Goal: Task Accomplishment & Management: Manage account settings

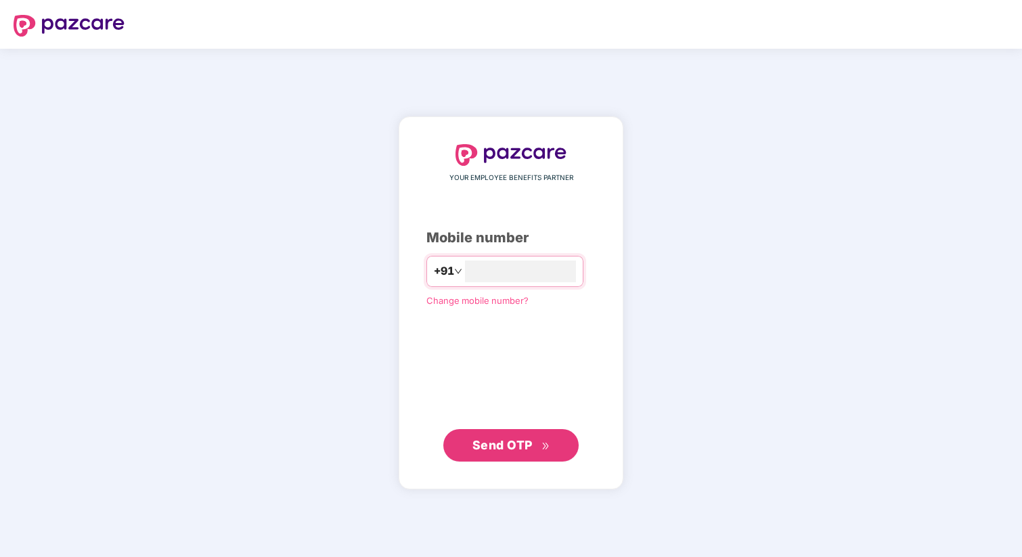
type input "**********"
click at [517, 431] on button "Send OTP" at bounding box center [510, 445] width 135 height 32
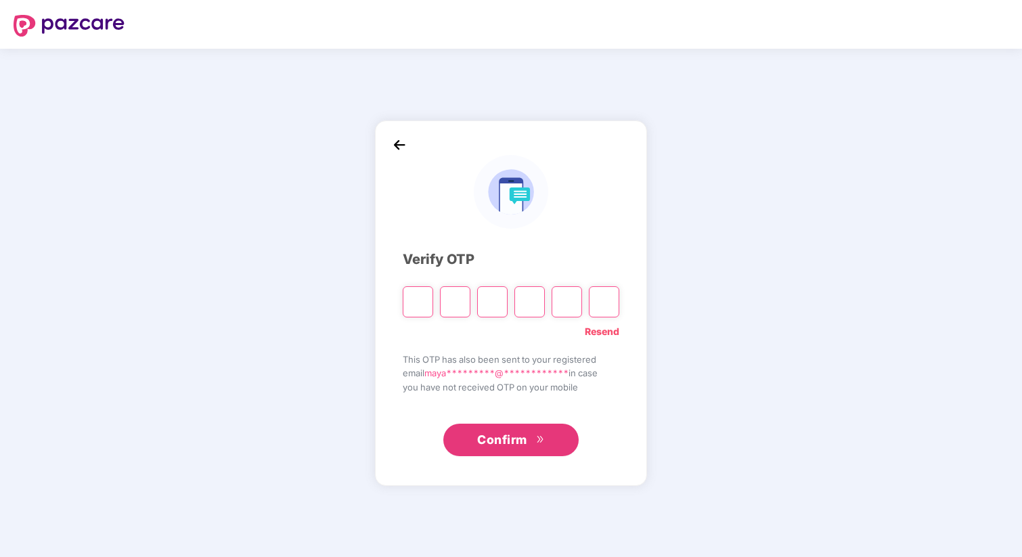
type input "*"
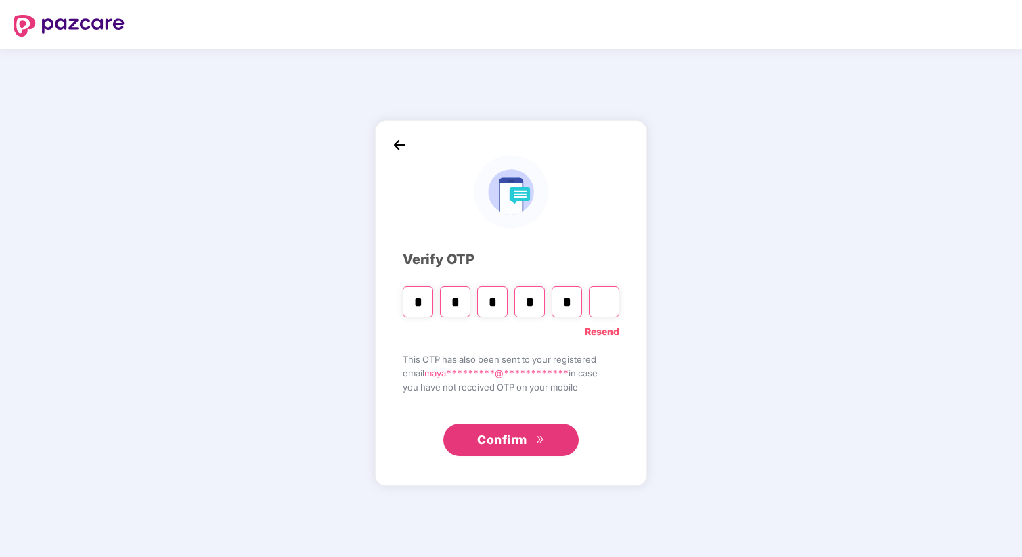
type input "*"
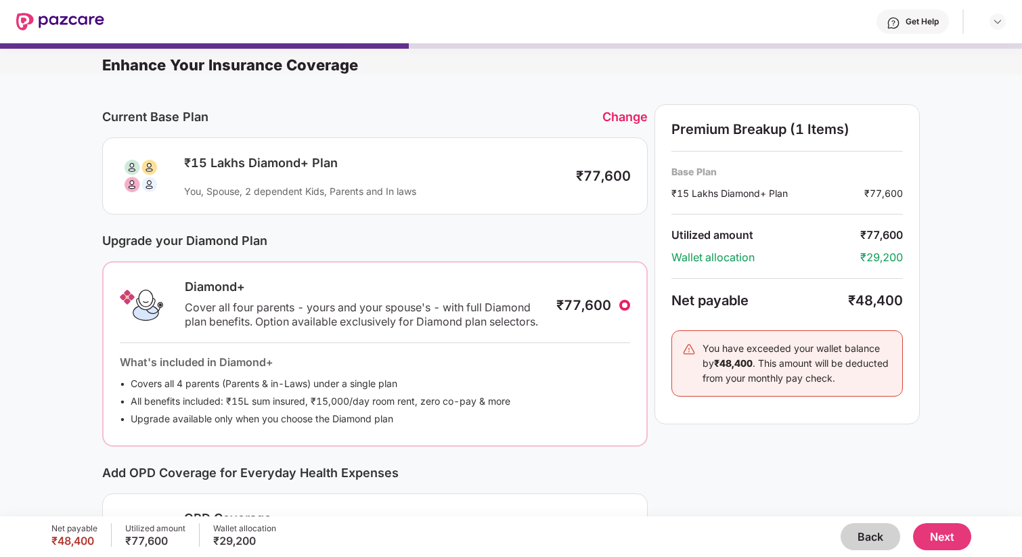
click at [641, 106] on div "Current Base Plan Change" at bounding box center [374, 116] width 545 height 25
click at [632, 120] on div "Change" at bounding box center [624, 117] width 45 height 14
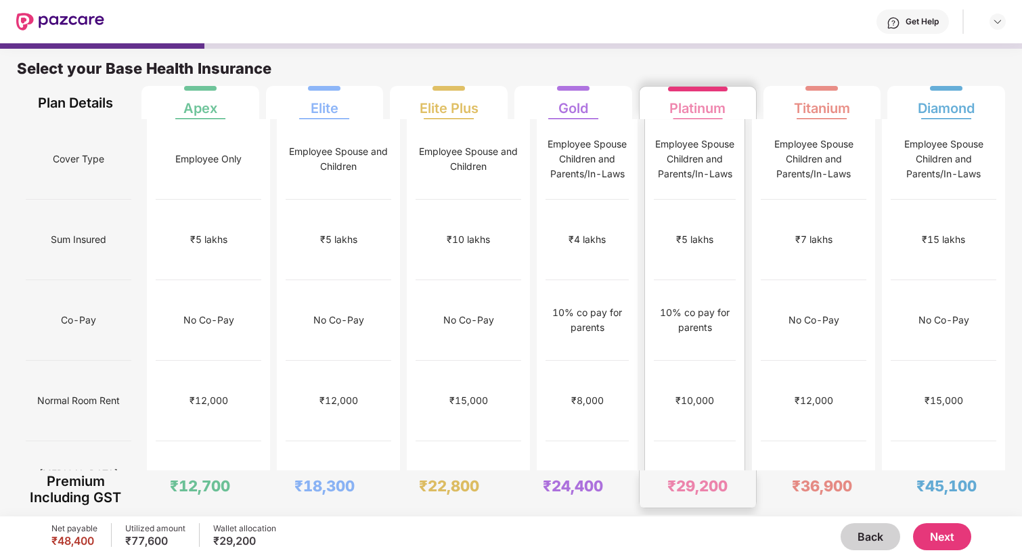
click at [677, 166] on div "Employee Spouse Children and Parents/In-Laws" at bounding box center [695, 159] width 82 height 45
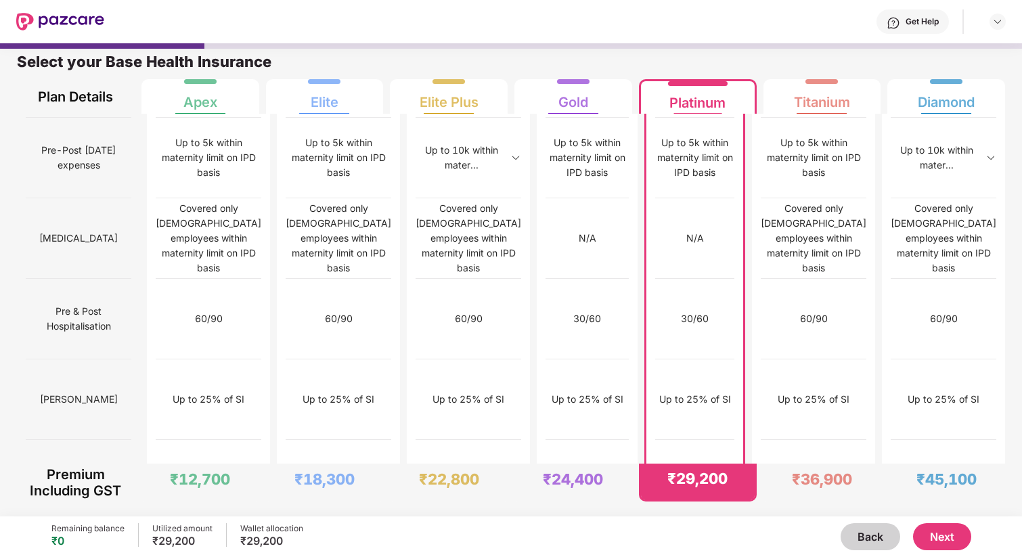
scroll to position [1291, 0]
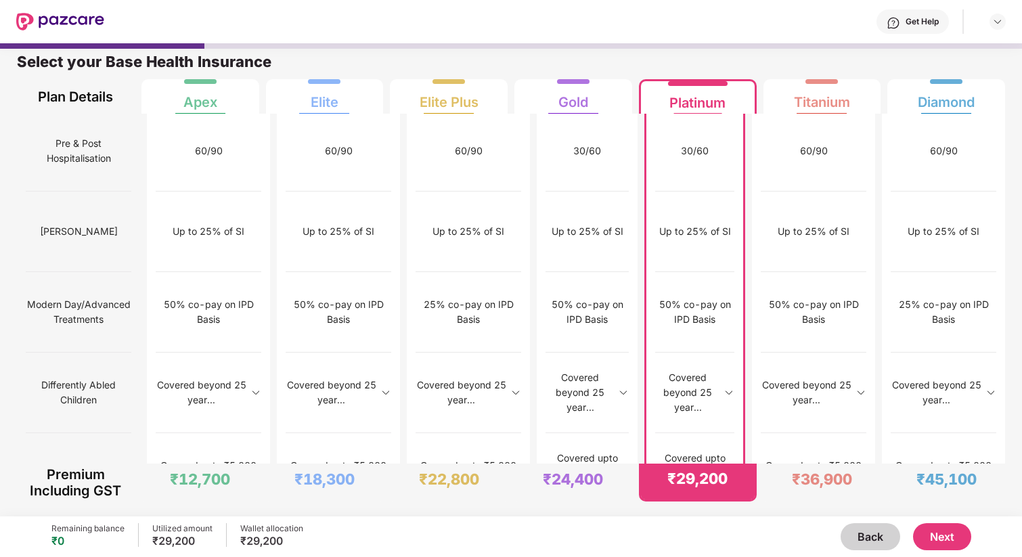
click at [924, 537] on button "Next" at bounding box center [942, 536] width 58 height 27
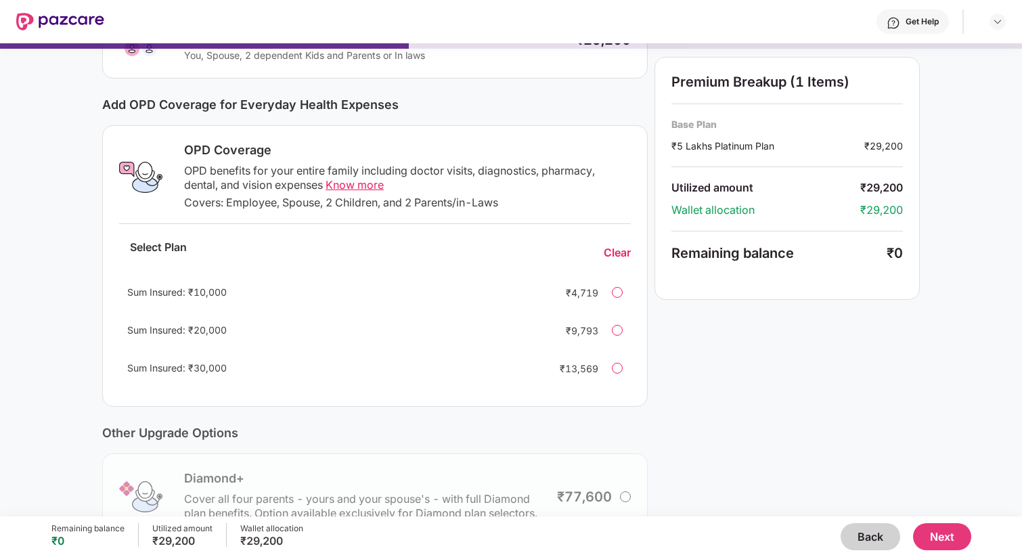
scroll to position [152, 0]
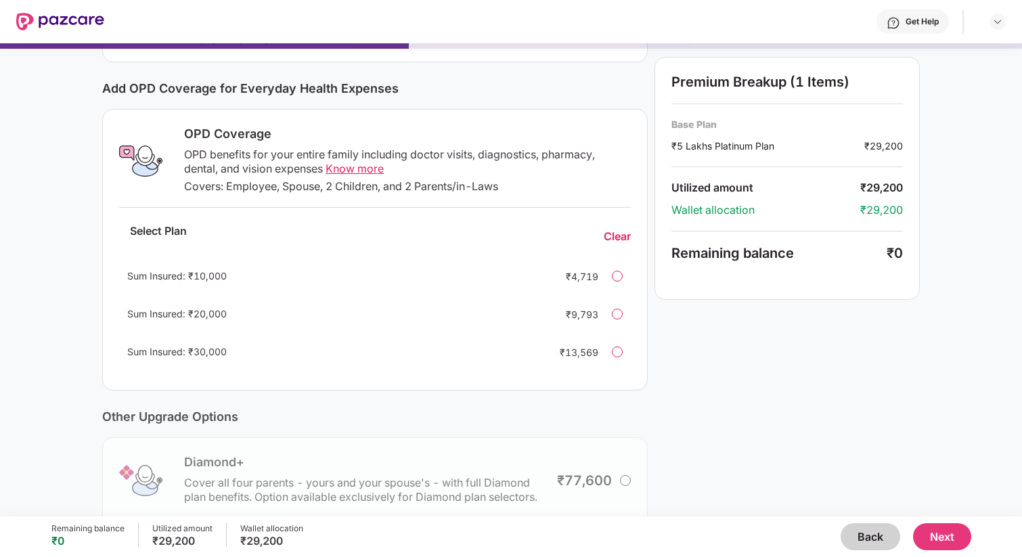
click at [373, 166] on span "Know more" at bounding box center [354, 169] width 58 height 14
click at [604, 353] on div "Sum Insured: ₹30,000 ₹13,569" at bounding box center [374, 352] width 511 height 32
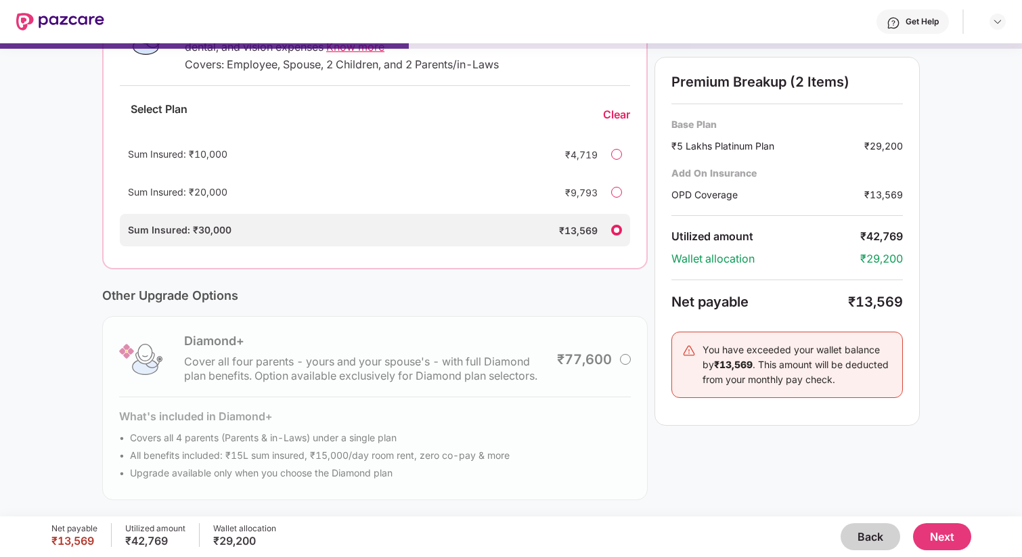
scroll to position [0, 0]
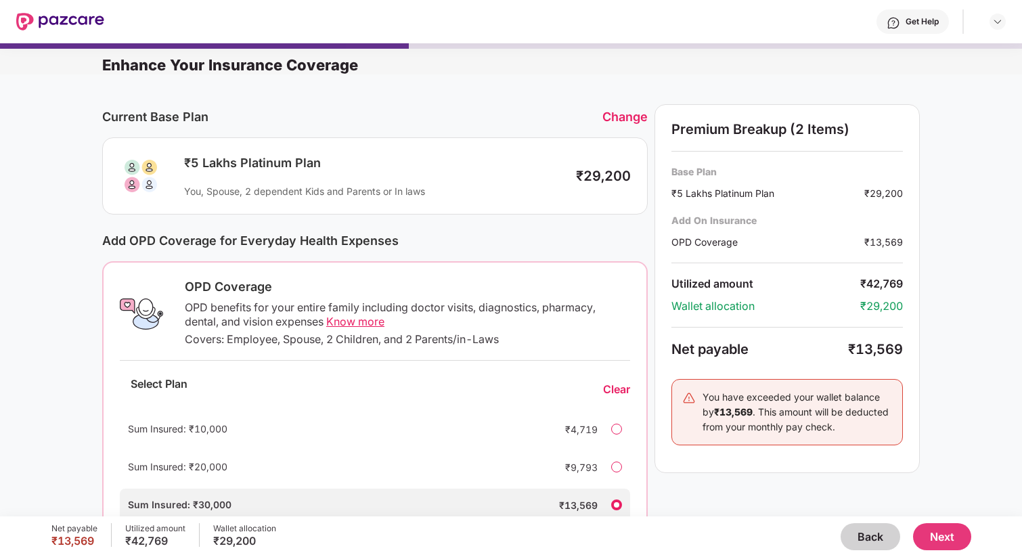
click at [624, 124] on div "Change" at bounding box center [624, 117] width 45 height 14
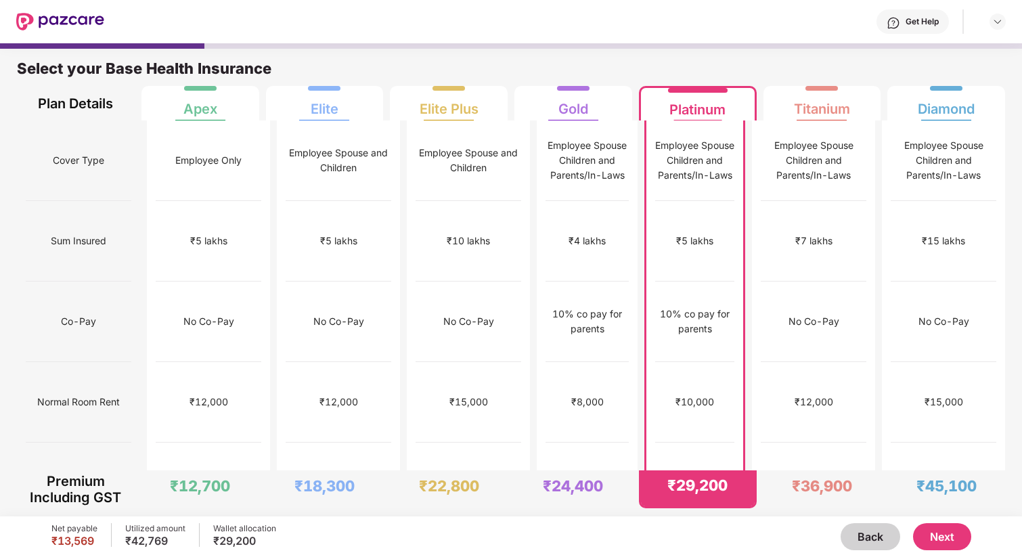
click at [688, 233] on div "₹5 lakhs" at bounding box center [694, 240] width 37 height 15
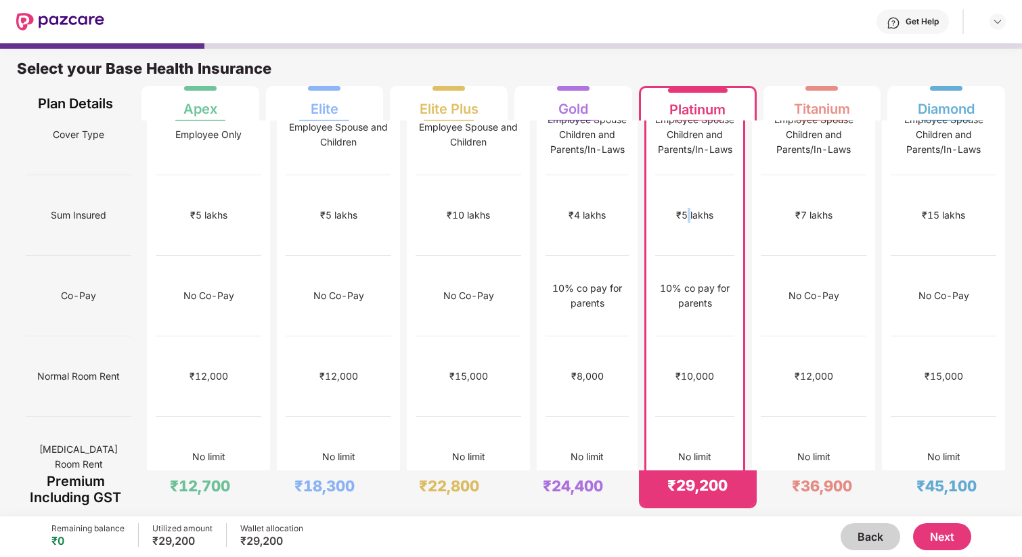
scroll to position [328, 0]
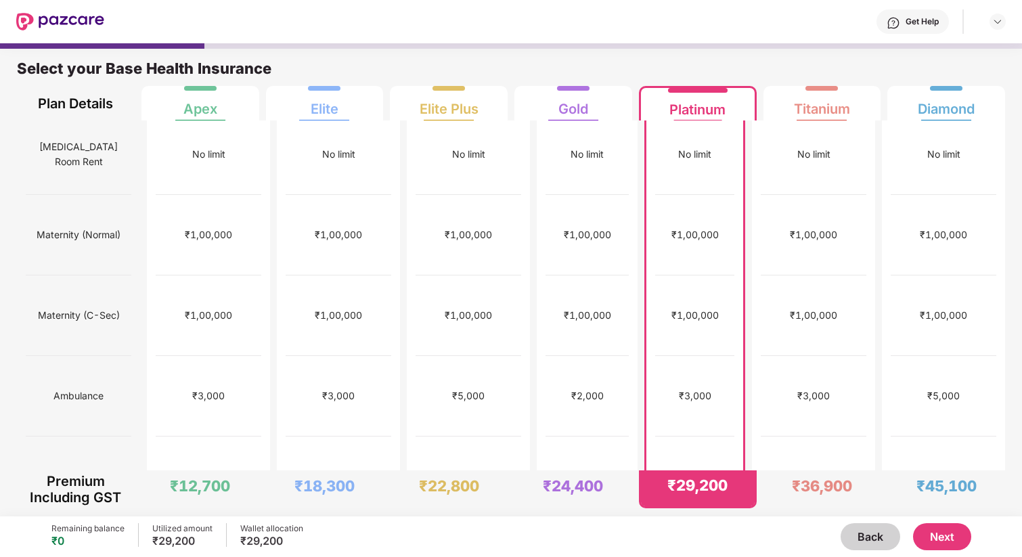
click at [955, 536] on button "Next" at bounding box center [942, 536] width 58 height 27
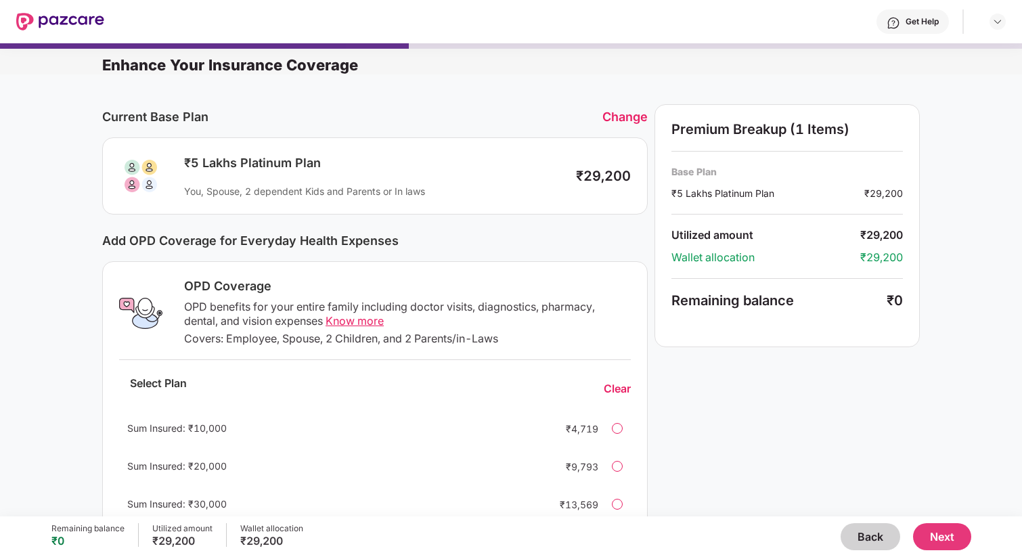
click at [871, 545] on button "Back" at bounding box center [870, 536] width 60 height 27
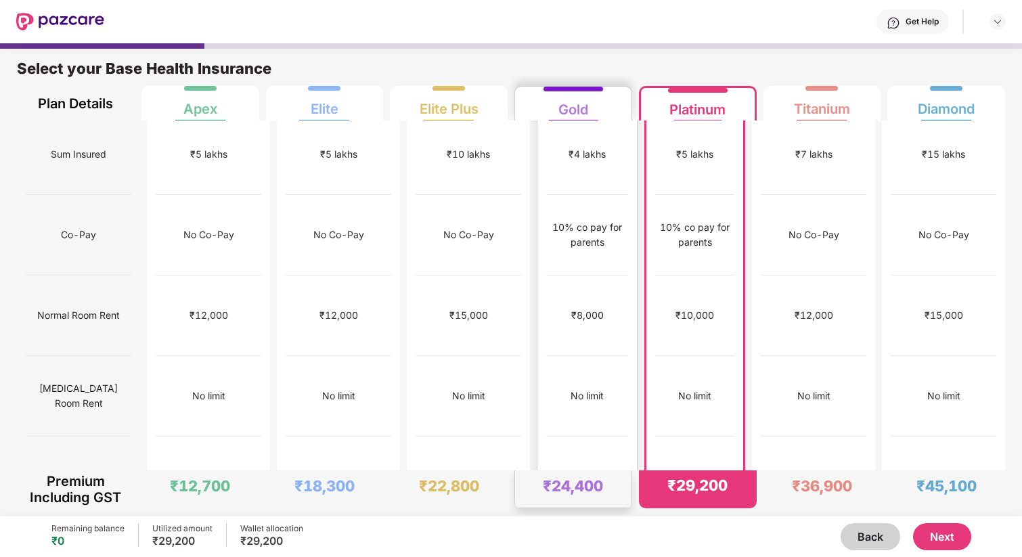
scroll to position [89, 0]
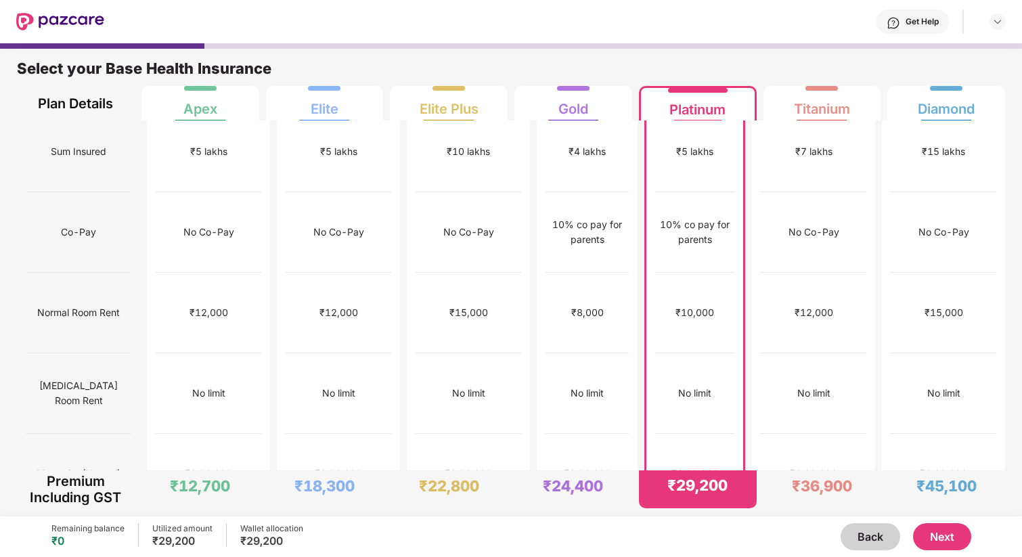
click at [943, 539] on button "Next" at bounding box center [942, 536] width 58 height 27
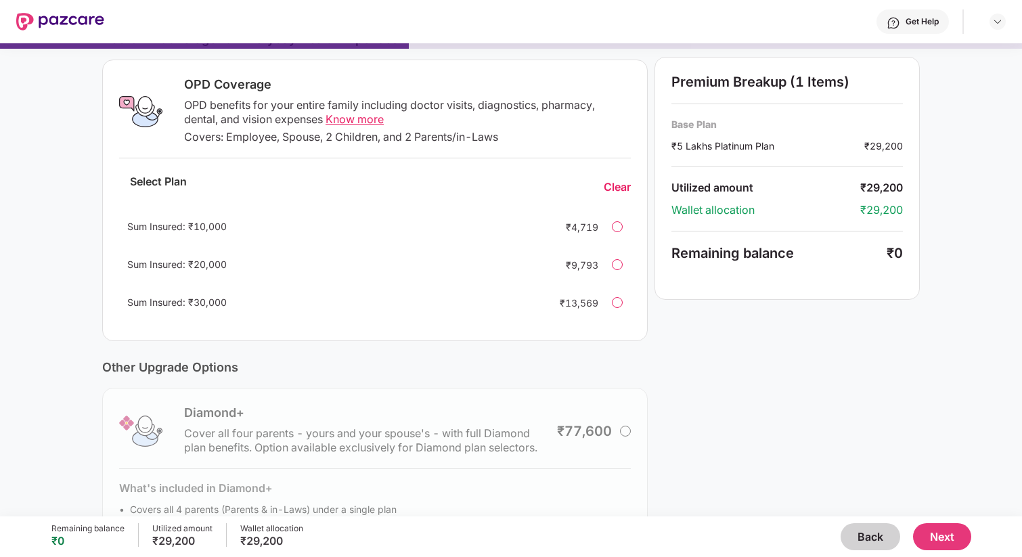
scroll to position [199, 0]
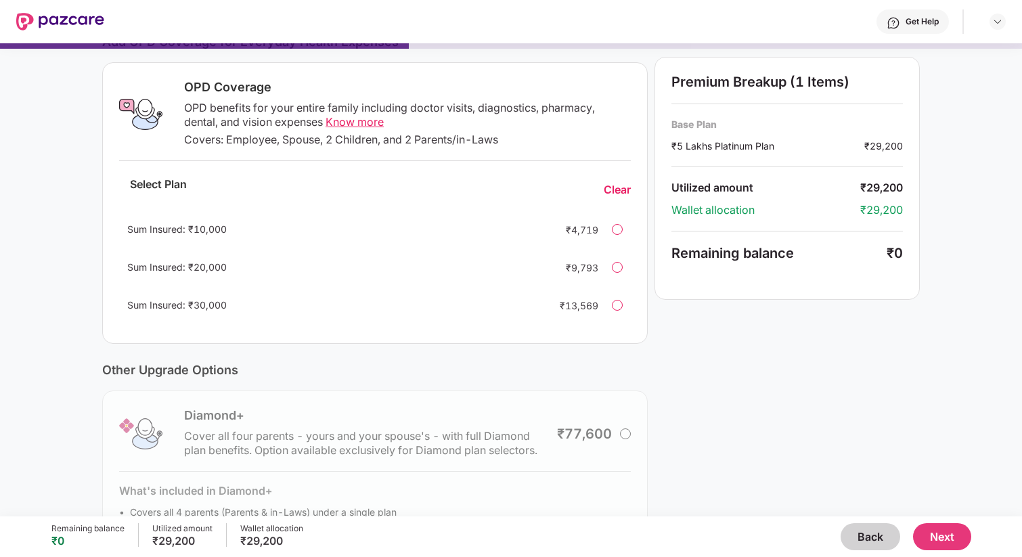
click at [349, 122] on span "Know more" at bounding box center [354, 122] width 58 height 14
click at [610, 305] on div "Sum Insured: ₹30,000 ₹13,569" at bounding box center [374, 305] width 511 height 32
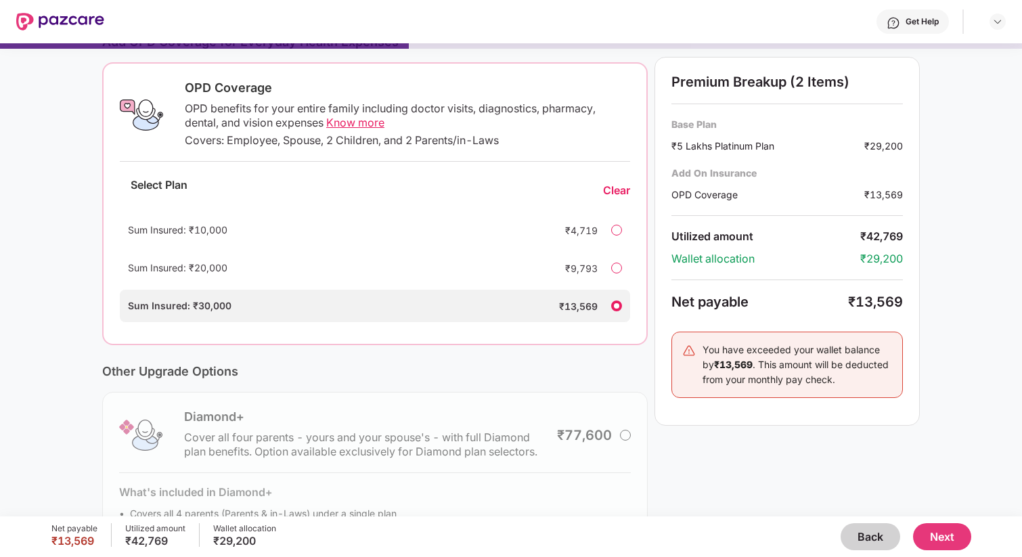
scroll to position [275, 0]
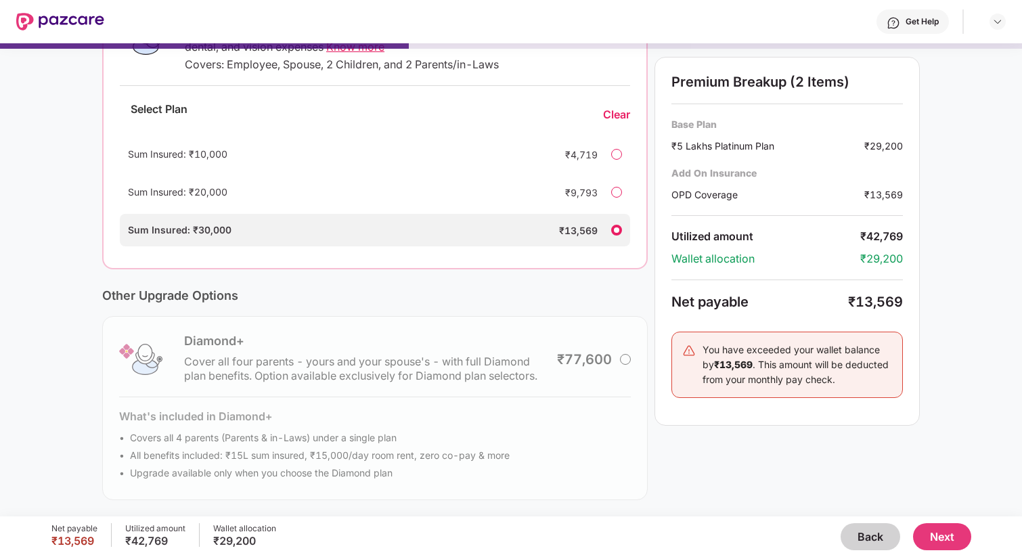
click at [875, 545] on button "Back" at bounding box center [870, 536] width 60 height 27
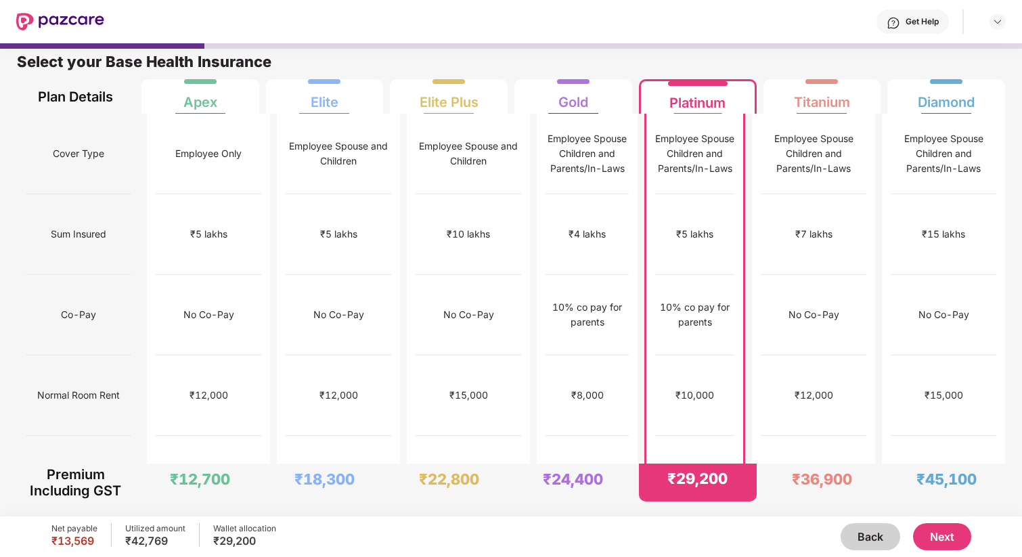
scroll to position [7, 0]
click at [595, 436] on div "No limit" at bounding box center [587, 476] width 82 height 81
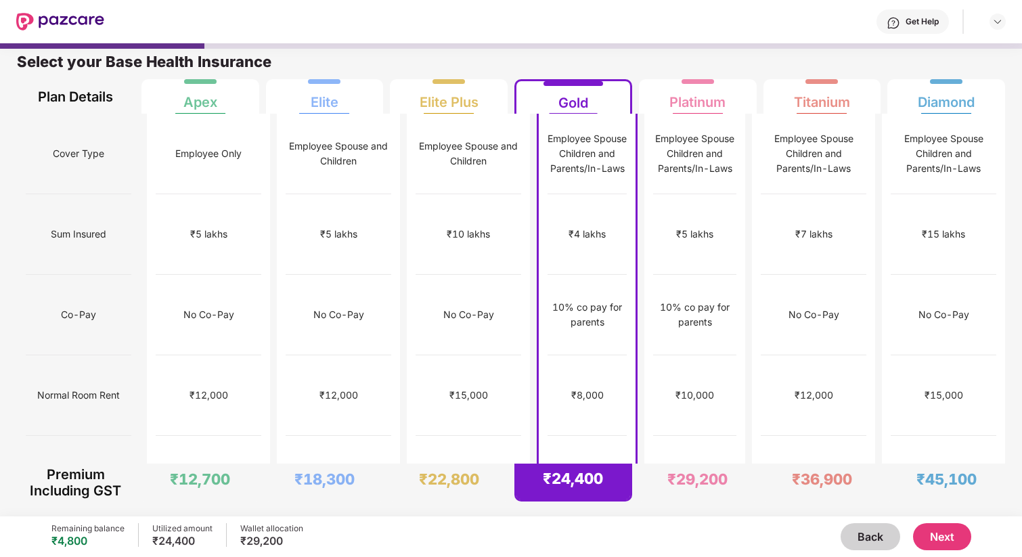
click at [954, 531] on button "Next" at bounding box center [942, 536] width 58 height 27
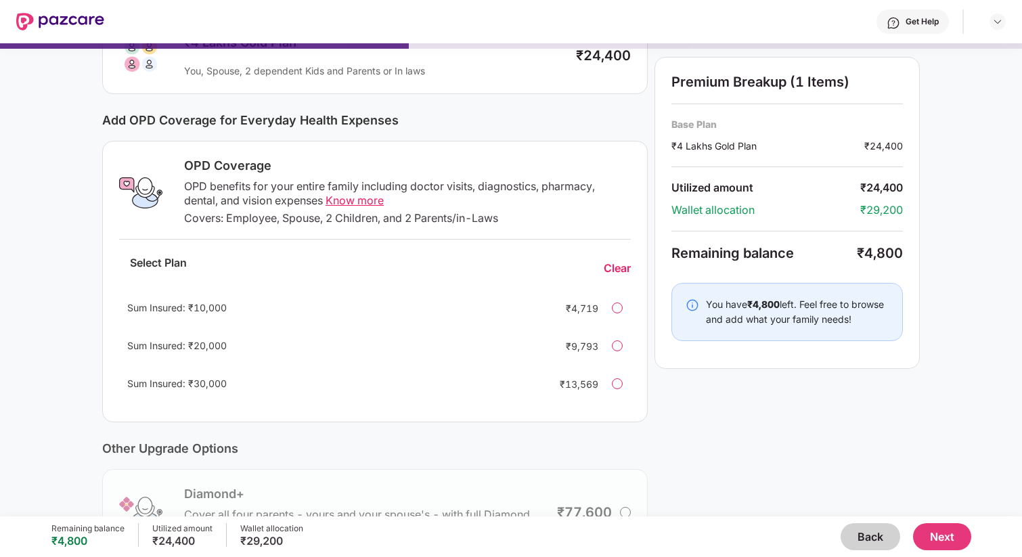
scroll to position [144, 0]
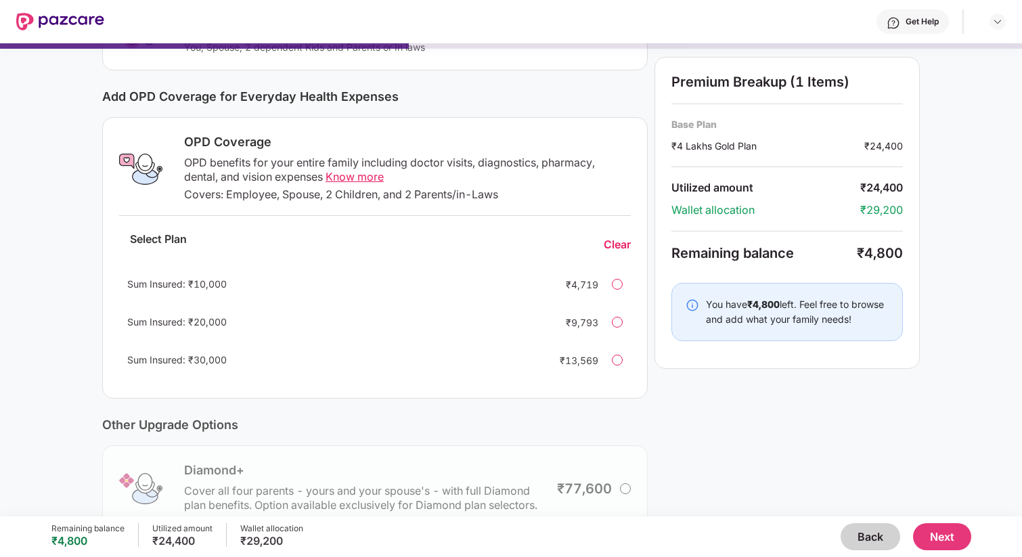
click at [614, 355] on div at bounding box center [617, 360] width 11 height 11
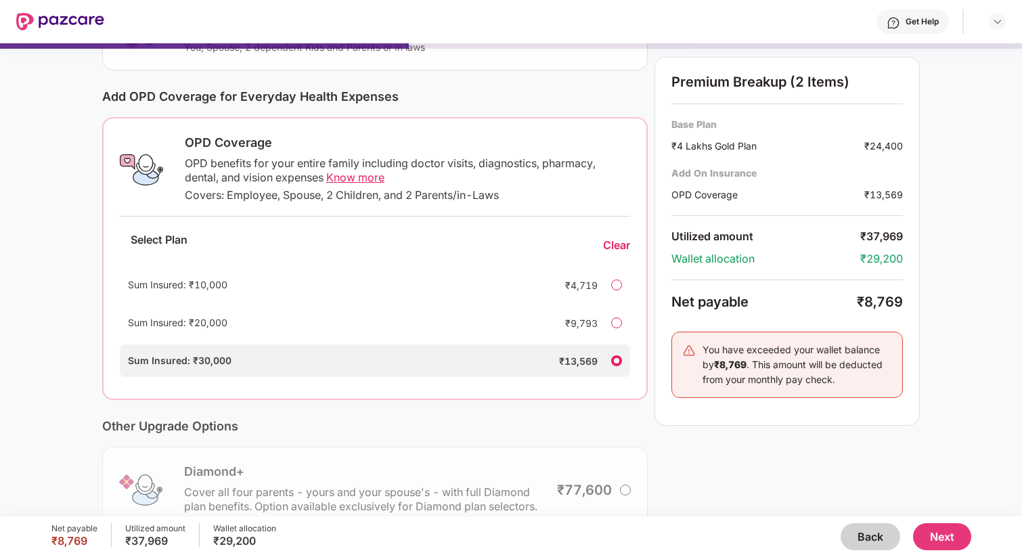
click at [867, 536] on button "Back" at bounding box center [870, 536] width 60 height 27
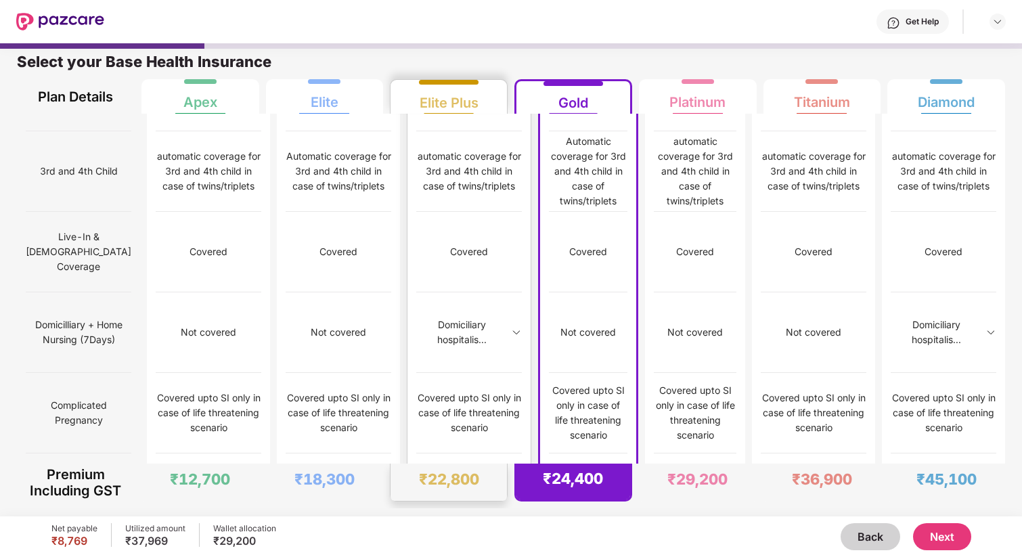
scroll to position [754, 0]
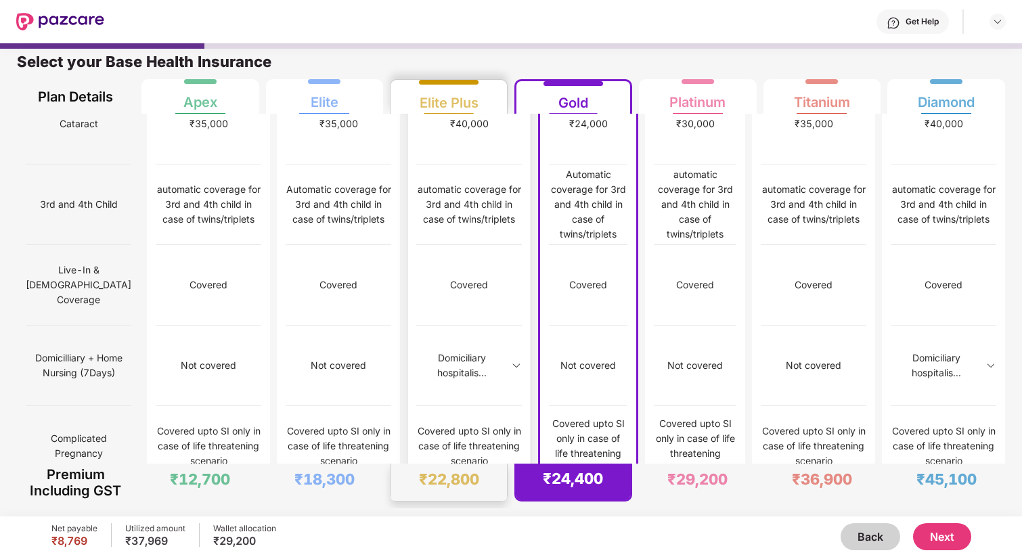
click at [491, 511] on div "Up to 10k within mater..." at bounding box center [469, 526] width 106 height 30
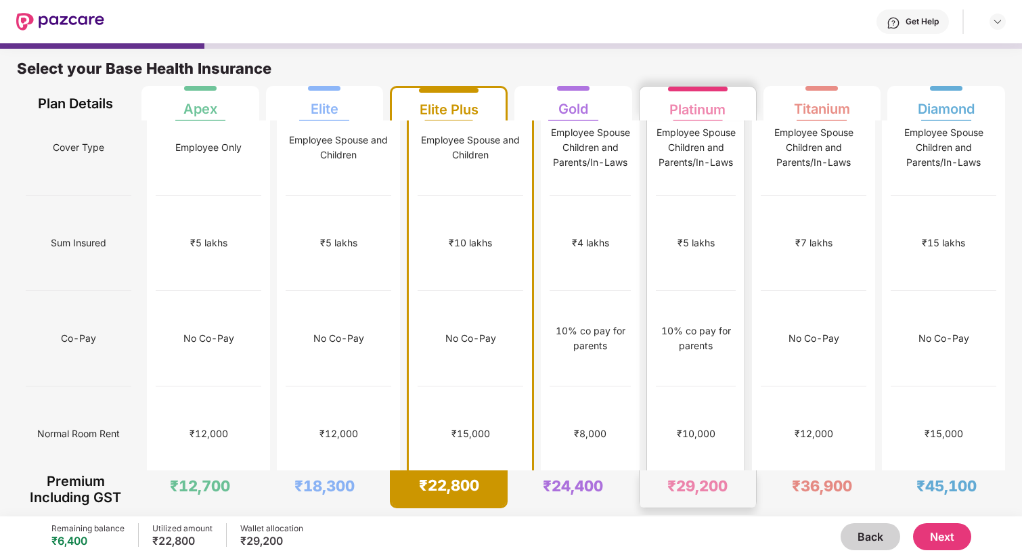
scroll to position [0, 0]
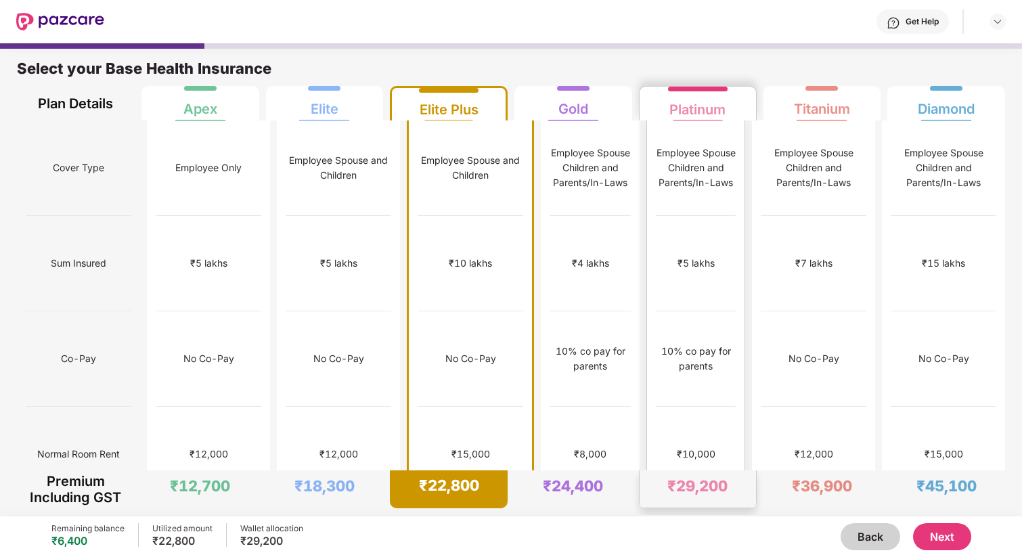
click at [664, 367] on div "10% co pay for parents" at bounding box center [696, 358] width 80 height 95
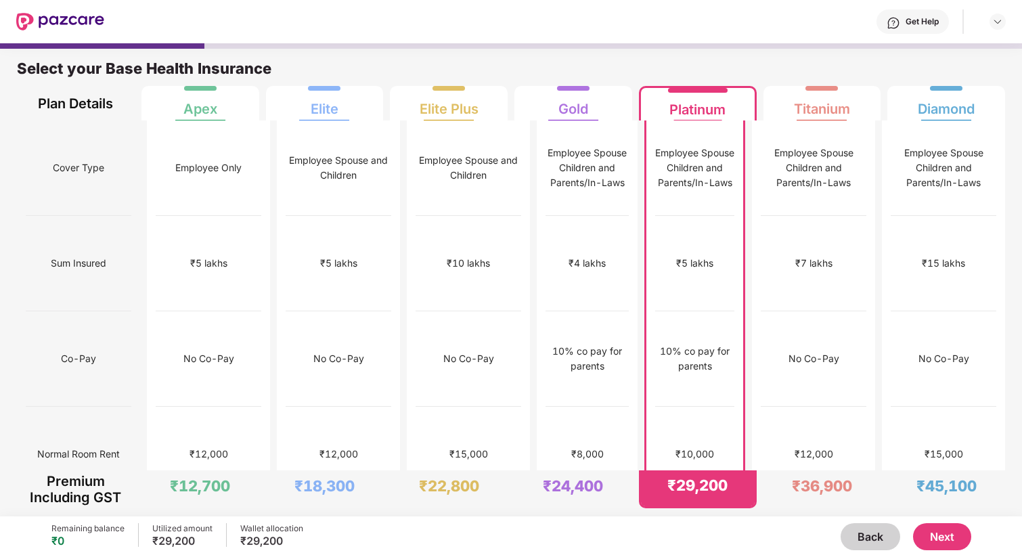
click at [951, 530] on button "Next" at bounding box center [942, 536] width 58 height 27
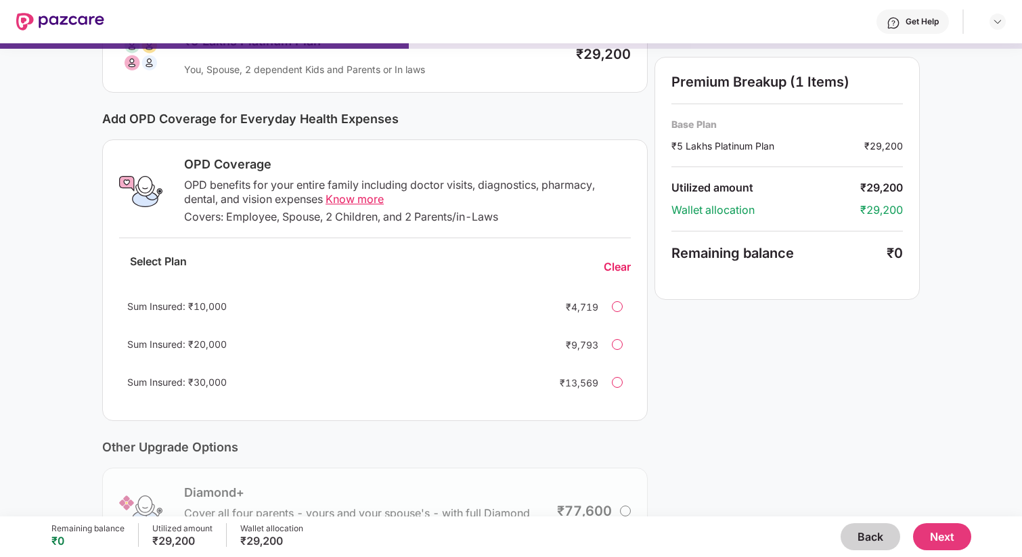
scroll to position [124, 0]
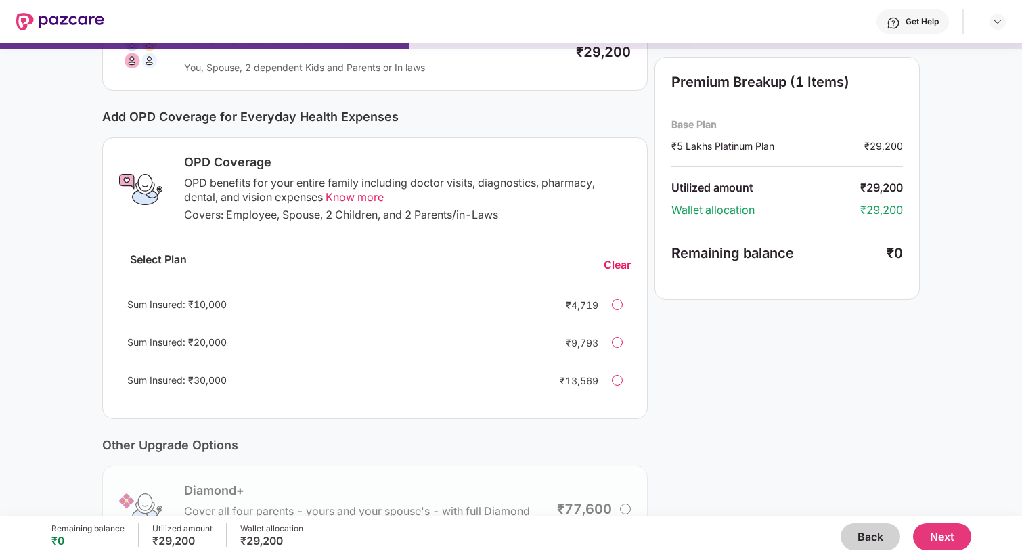
click at [620, 380] on div at bounding box center [617, 380] width 11 height 11
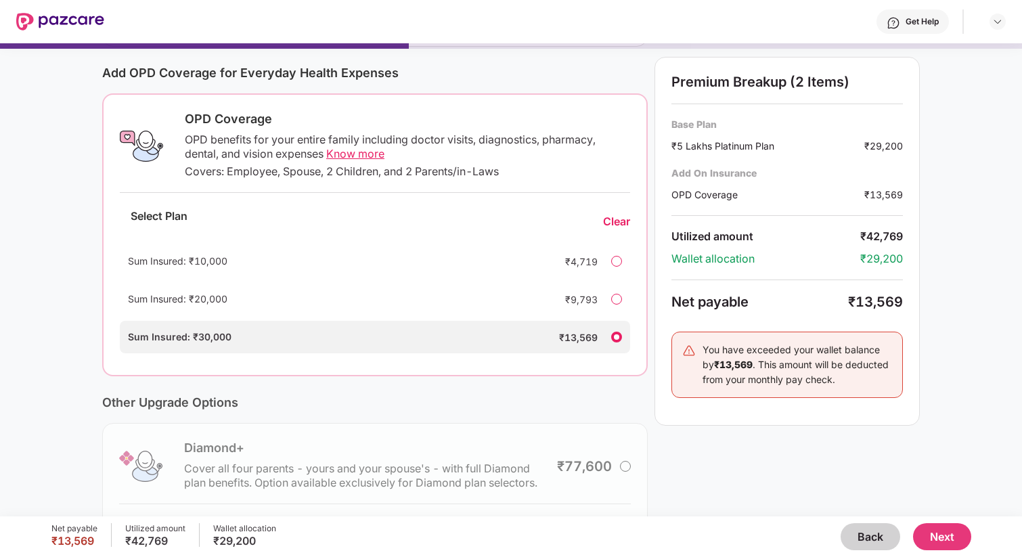
scroll to position [275, 0]
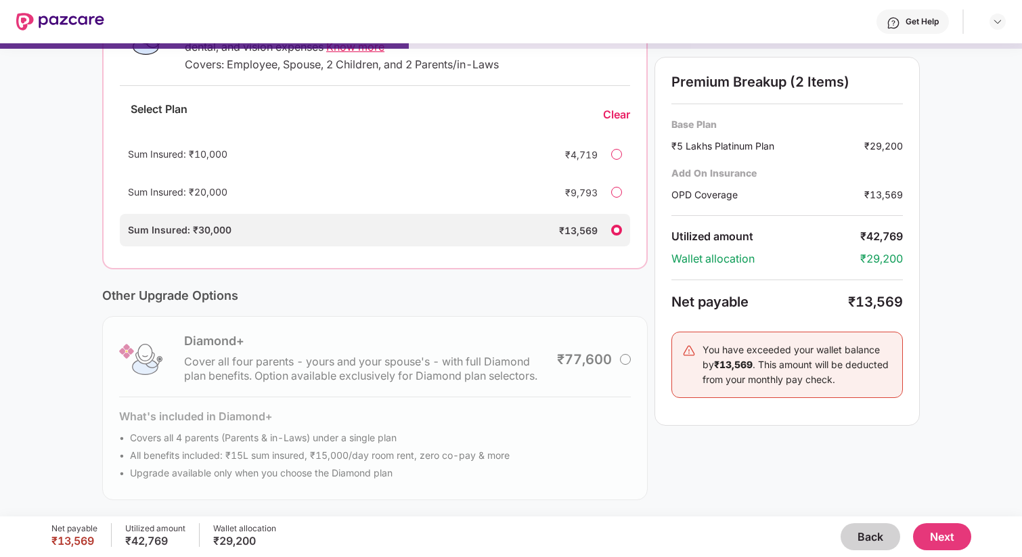
click at [930, 534] on button "Next" at bounding box center [942, 536] width 58 height 27
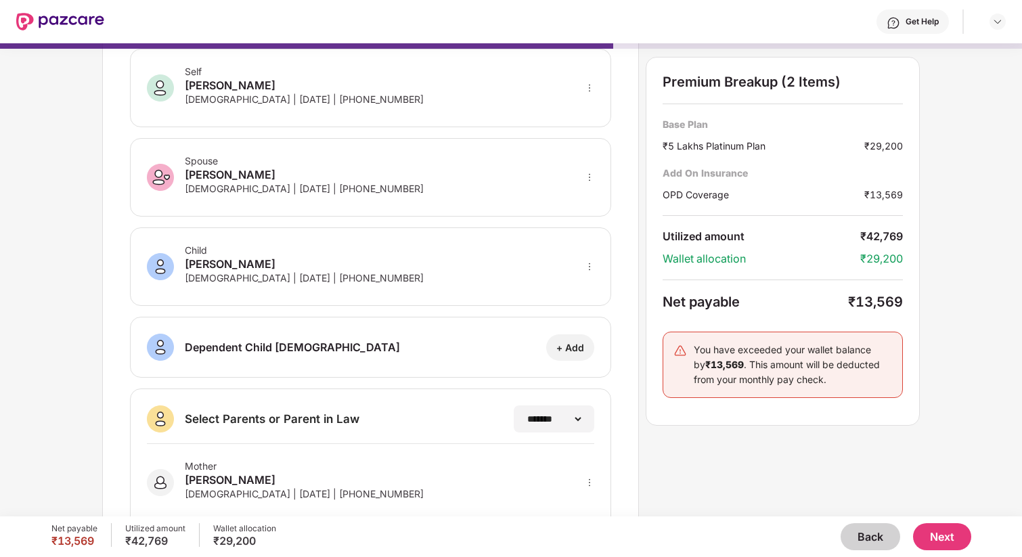
scroll to position [0, 0]
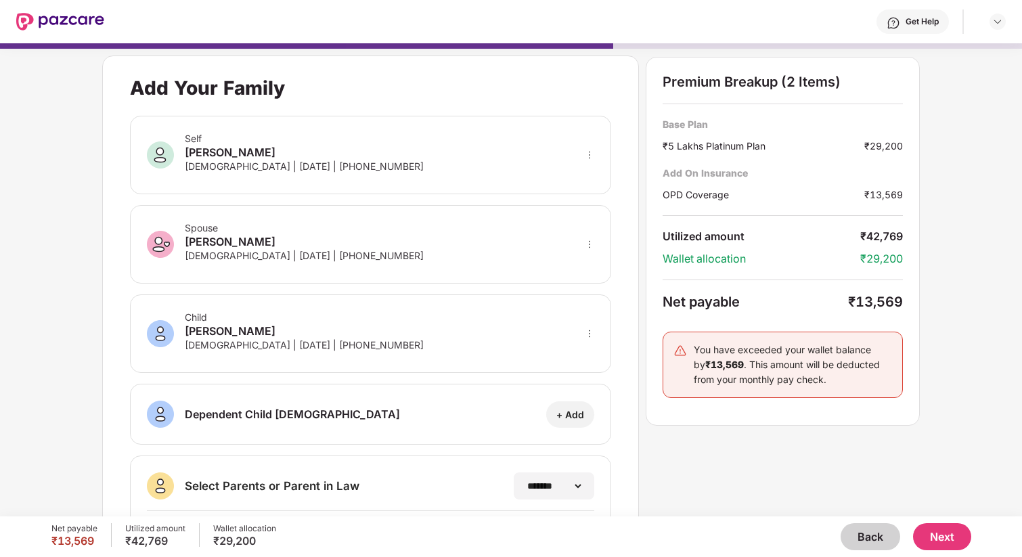
click at [930, 537] on button "Next" at bounding box center [942, 536] width 58 height 27
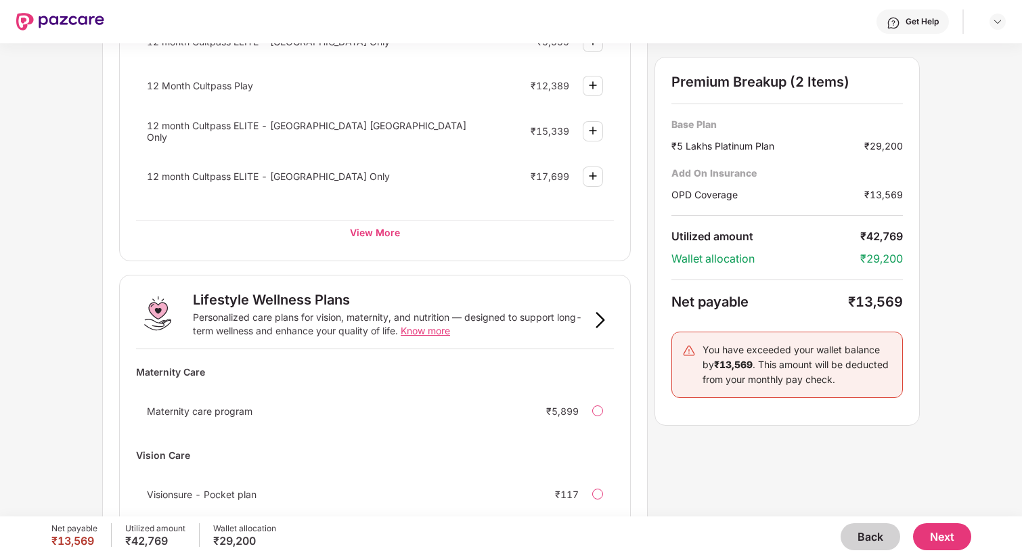
scroll to position [762, 0]
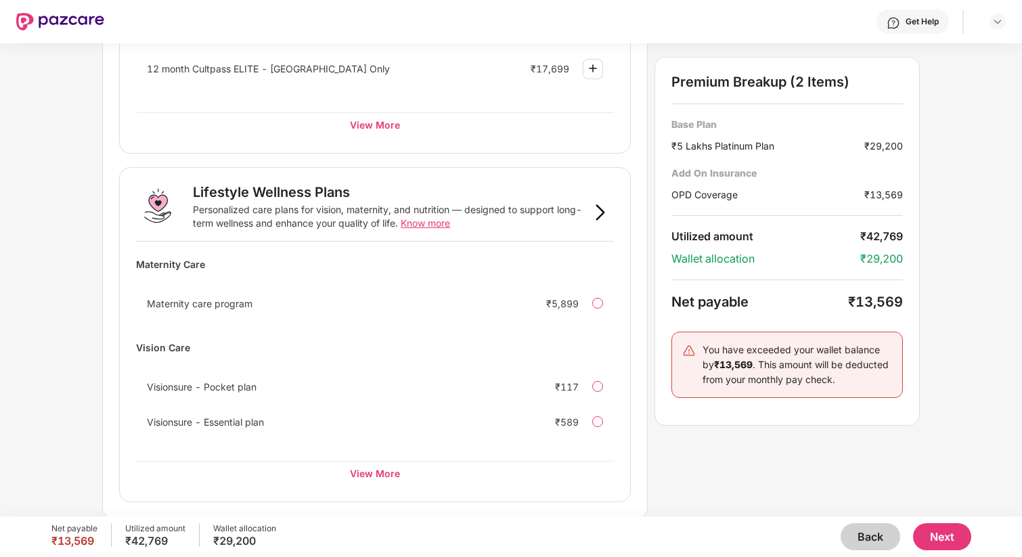
click at [938, 536] on button "Next" at bounding box center [942, 536] width 58 height 27
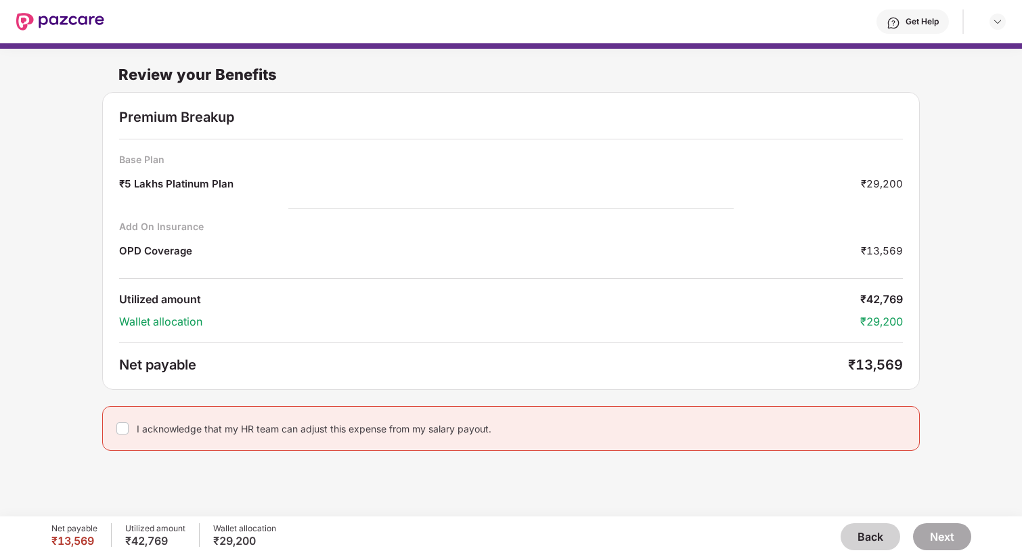
click at [356, 434] on div "I acknowledge that my HR team can adjust this expense from my salary payout." at bounding box center [510, 428] width 817 height 45
click at [332, 428] on div "I acknowledge that my HR team can adjust this expense from my salary payout." at bounding box center [314, 428] width 355 height 13
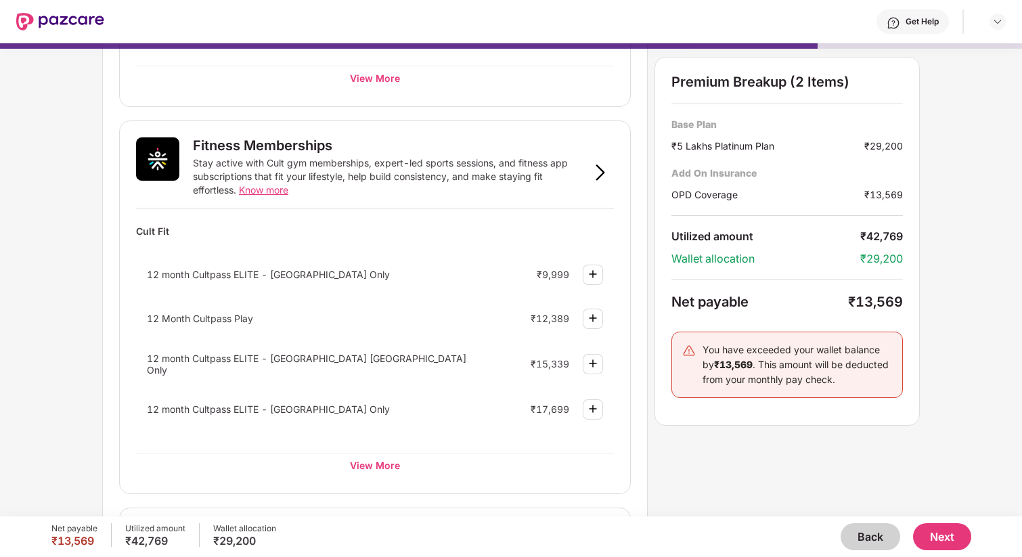
scroll to position [497, 0]
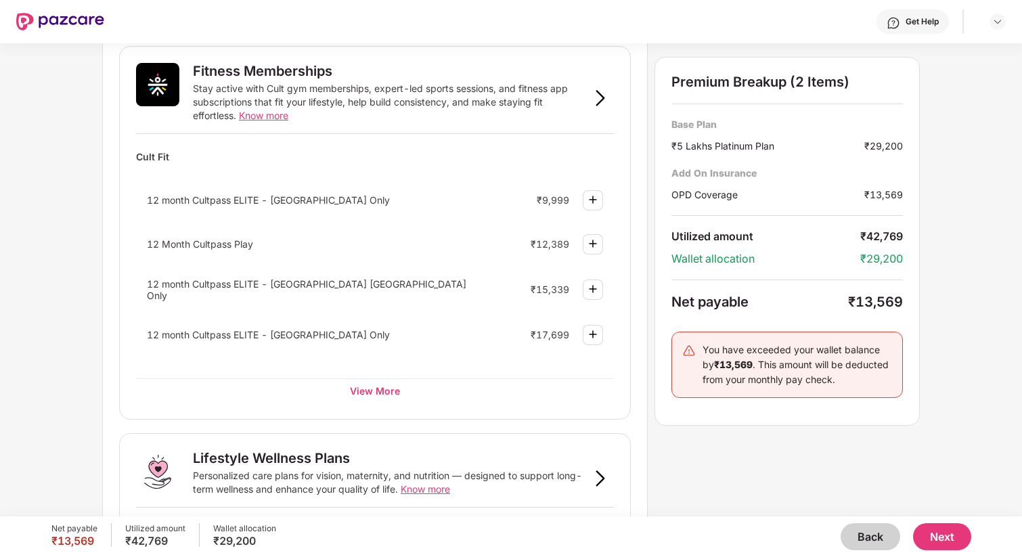
click at [865, 545] on button "Back" at bounding box center [870, 536] width 60 height 27
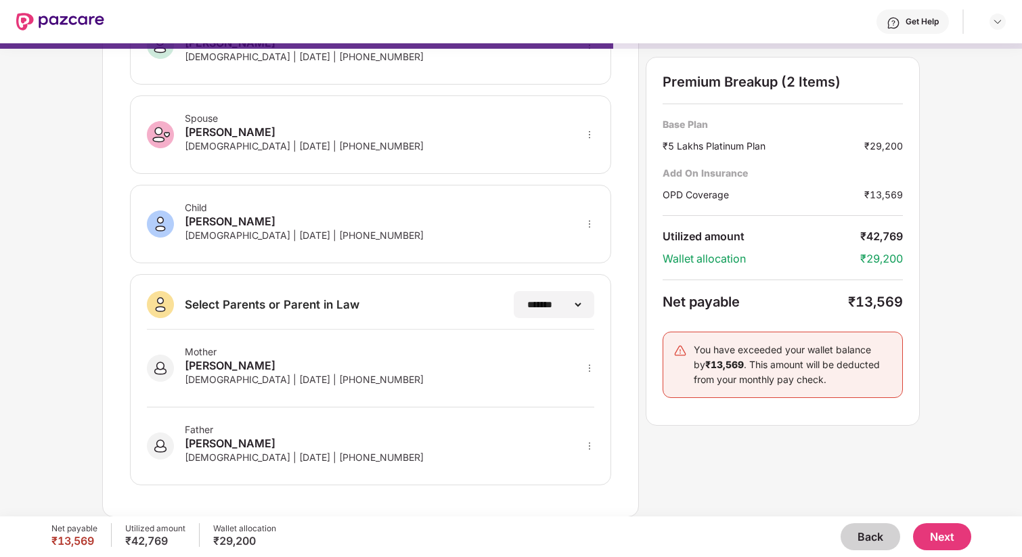
click at [865, 545] on button "Back" at bounding box center [870, 536] width 60 height 27
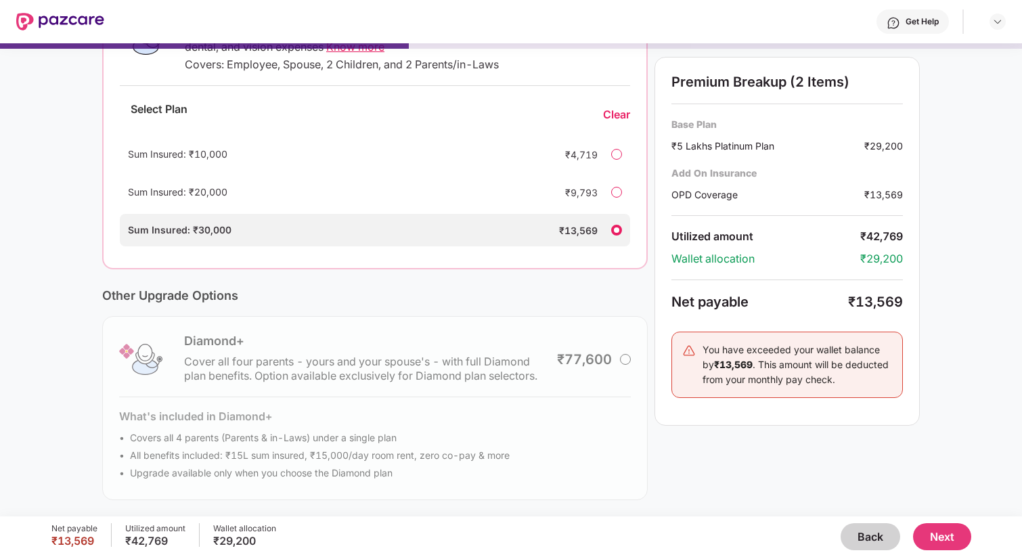
click at [865, 545] on button "Back" at bounding box center [870, 536] width 60 height 27
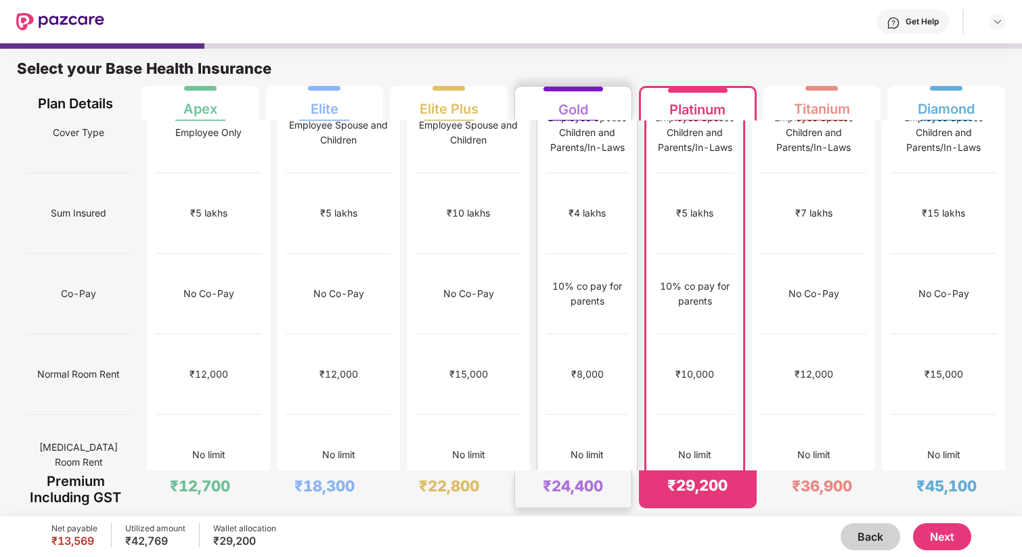
scroll to position [0, 0]
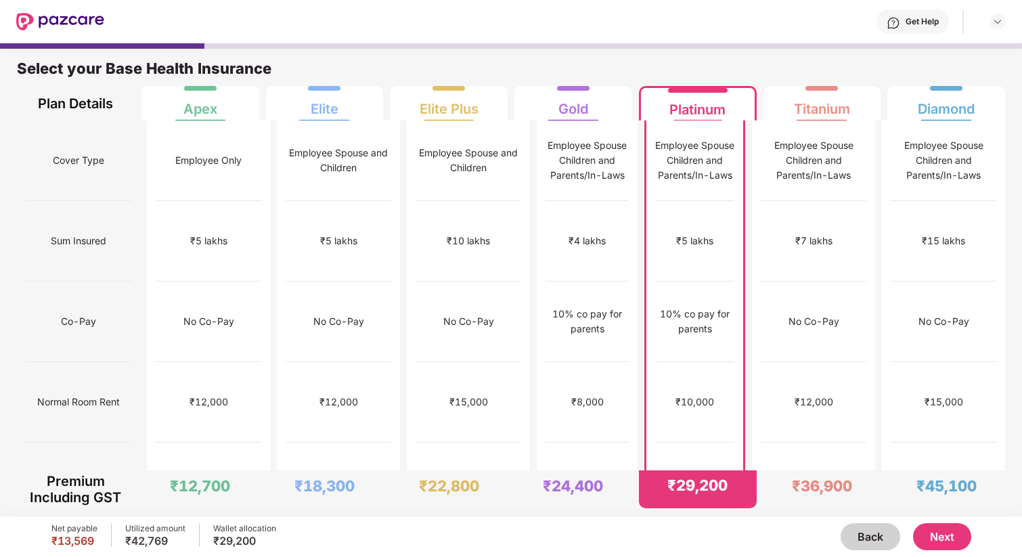
click at [952, 532] on button "Next" at bounding box center [942, 536] width 58 height 27
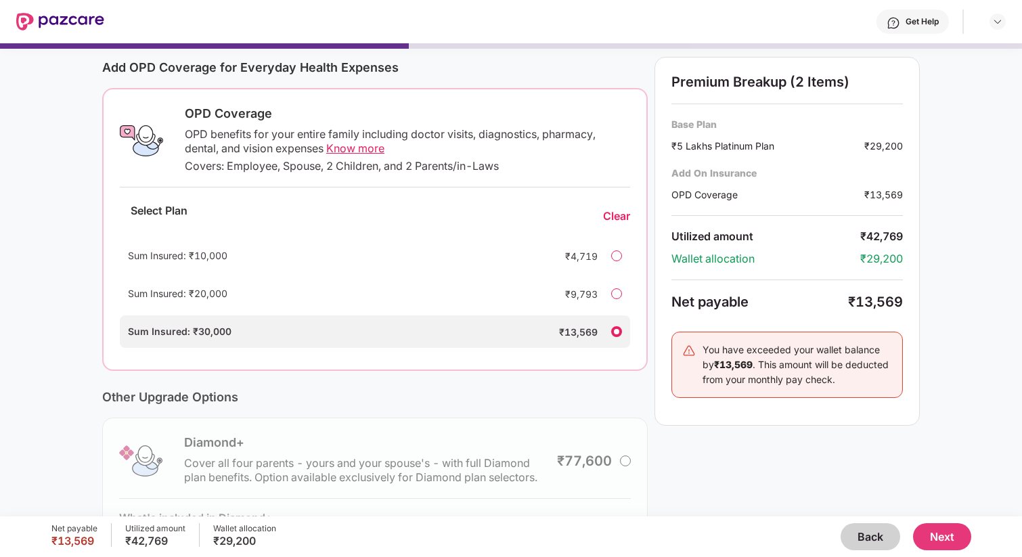
scroll to position [176, 0]
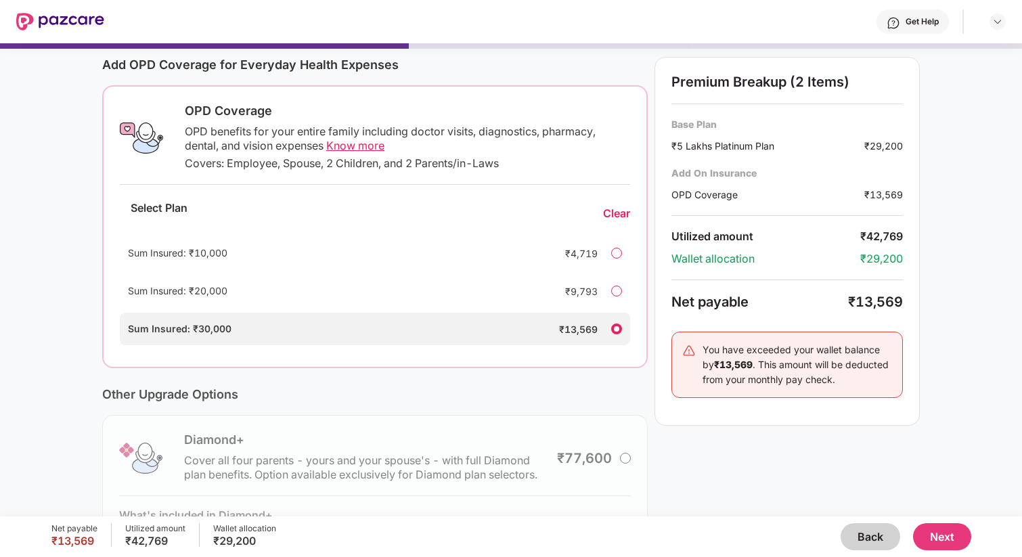
click at [946, 537] on button "Next" at bounding box center [942, 536] width 58 height 27
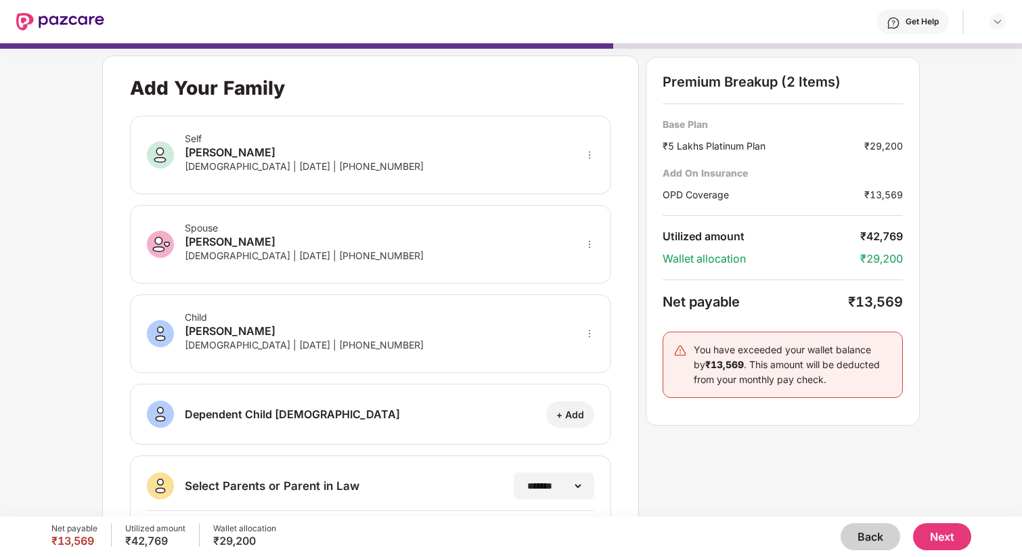
click at [940, 540] on button "Next" at bounding box center [942, 536] width 58 height 27
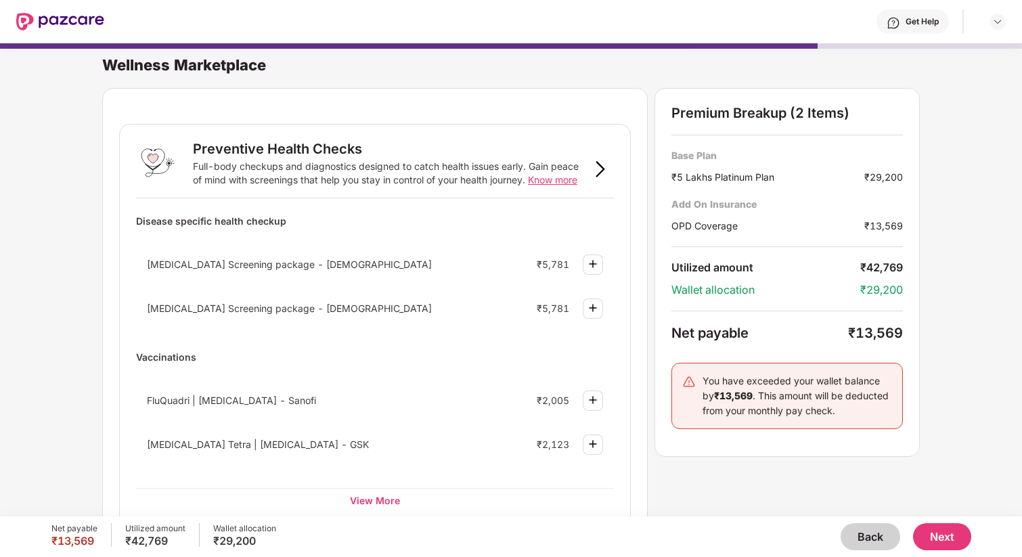
click at [926, 531] on button "Next" at bounding box center [942, 536] width 58 height 27
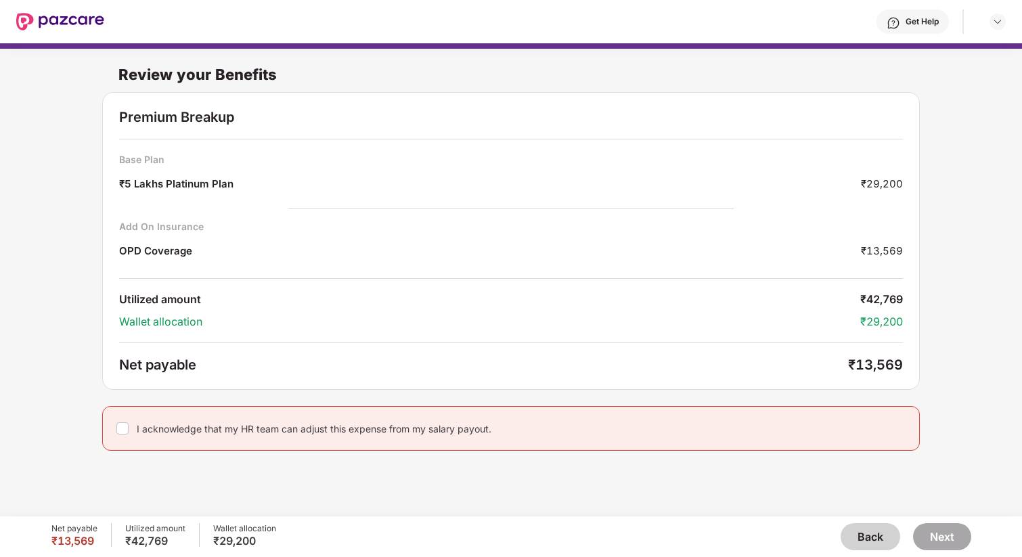
click at [319, 437] on div "I acknowledge that my HR team can adjust this expense from my salary payout." at bounding box center [510, 428] width 817 height 45
click at [302, 430] on div "I acknowledge that my HR team can adjust this expense from my salary payout." at bounding box center [314, 428] width 355 height 13
click at [965, 540] on button "Next" at bounding box center [942, 536] width 58 height 27
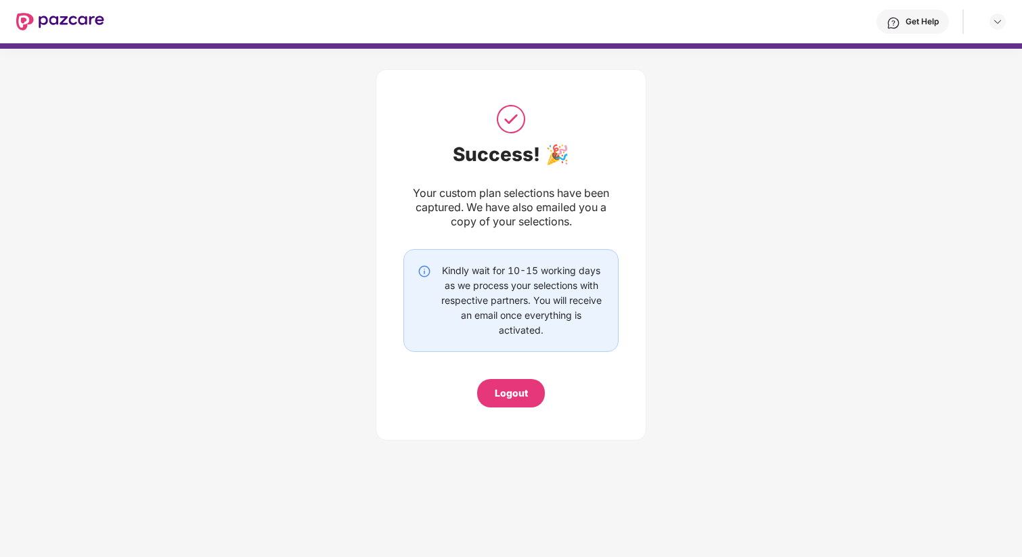
click at [515, 394] on div "Logout" at bounding box center [511, 393] width 33 height 15
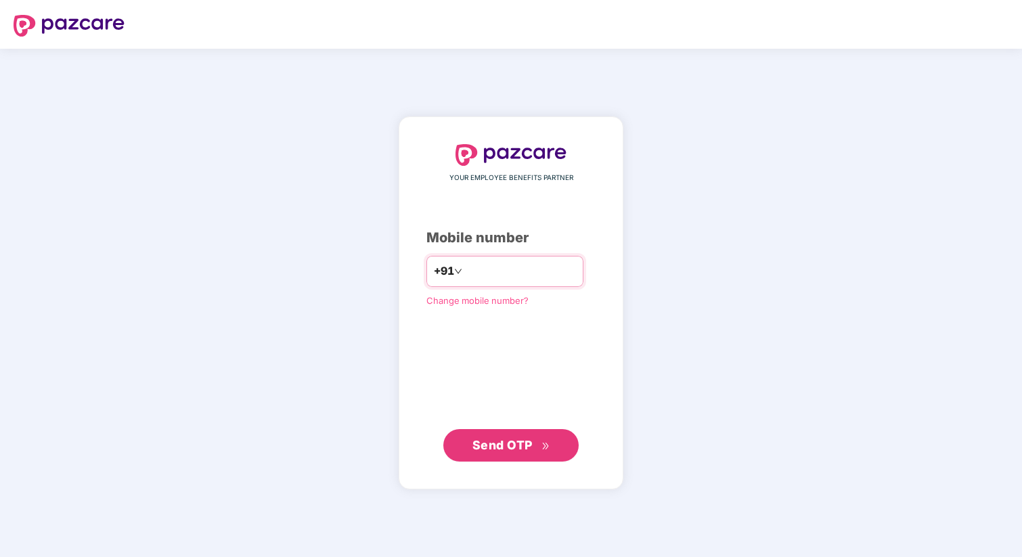
type input "**********"
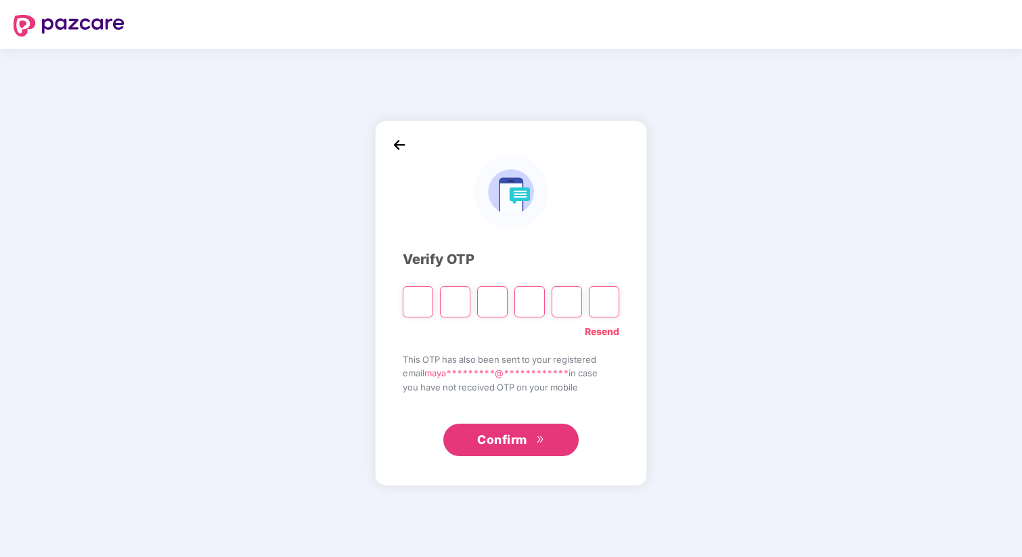
type input "*"
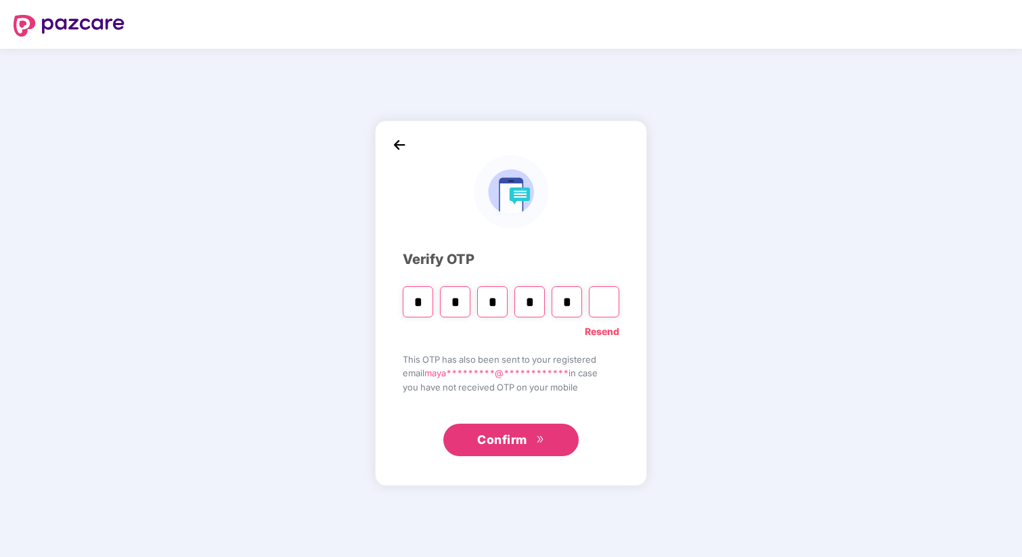
type input "*"
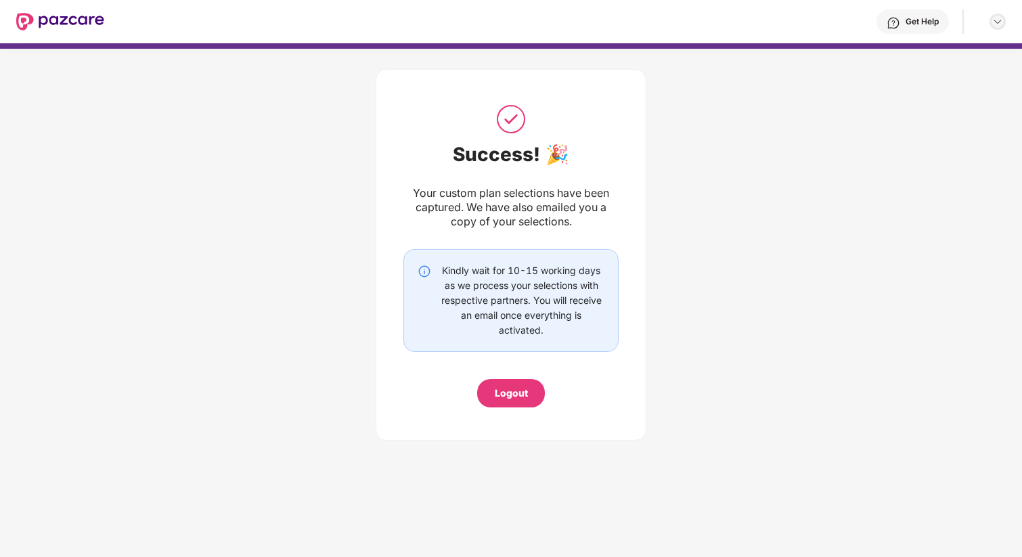
click at [992, 24] on img at bounding box center [997, 21] width 11 height 11
click at [293, 218] on div "Success! 🎉 Your custom plan selections have been captured. We have also emailed…" at bounding box center [511, 251] width 1022 height 405
